Goal: Complete application form: Complete application form

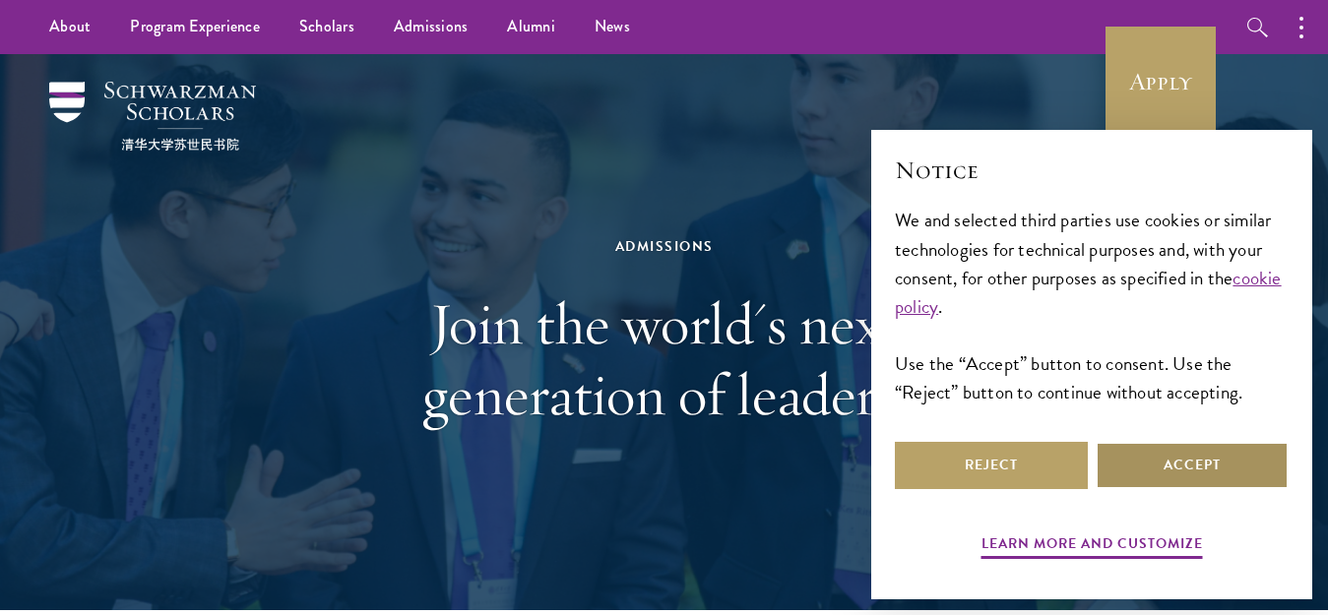
click at [1190, 466] on button "Accept" at bounding box center [1192, 465] width 193 height 47
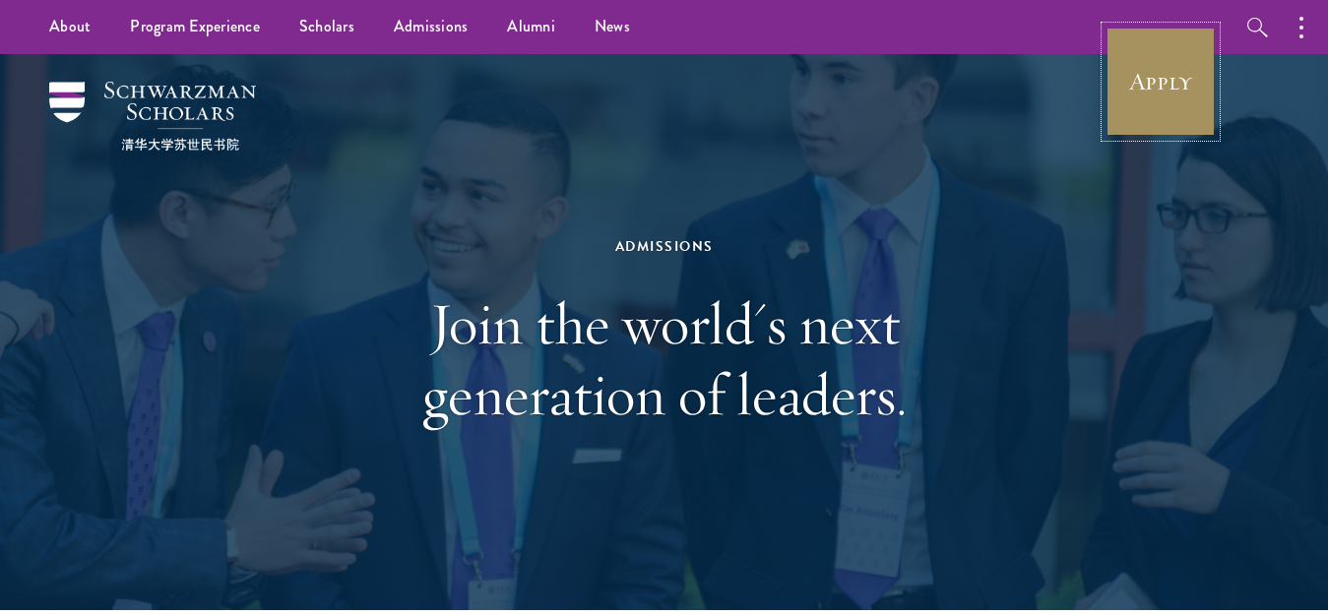
drag, startPoint x: 1140, startPoint y: 81, endPoint x: 1130, endPoint y: 86, distance: 11.0
click at [1140, 81] on link "Apply" at bounding box center [1161, 82] width 110 height 110
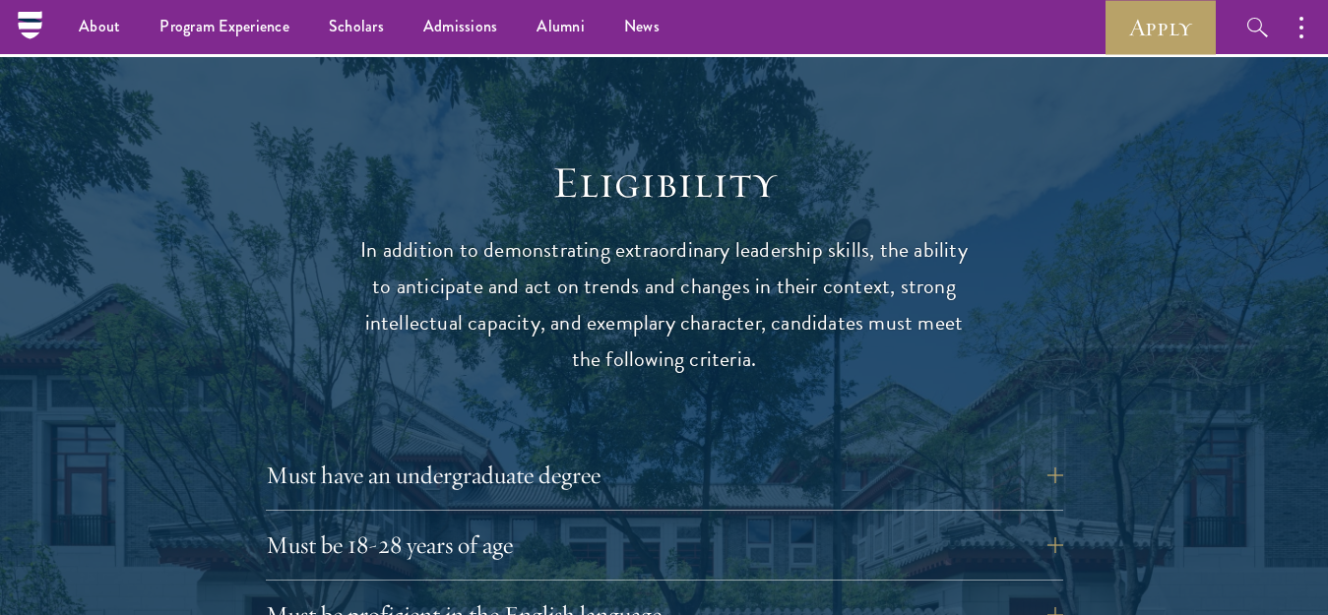
scroll to position [2434, 0]
